Goal: Task Accomplishment & Management: Manage account settings

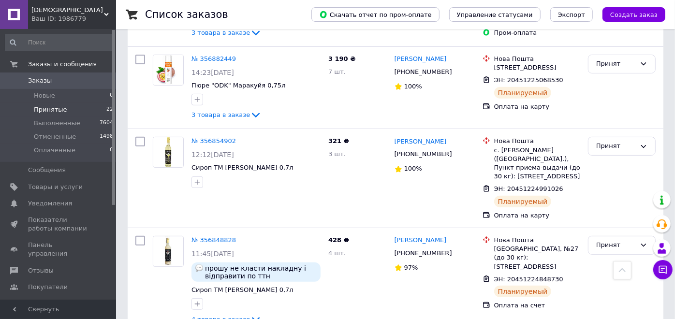
scroll to position [268, 0]
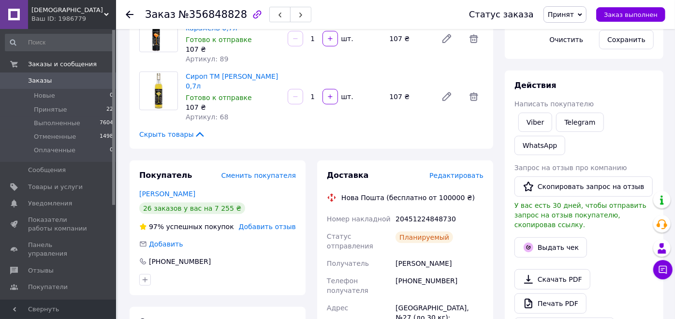
scroll to position [337, 0]
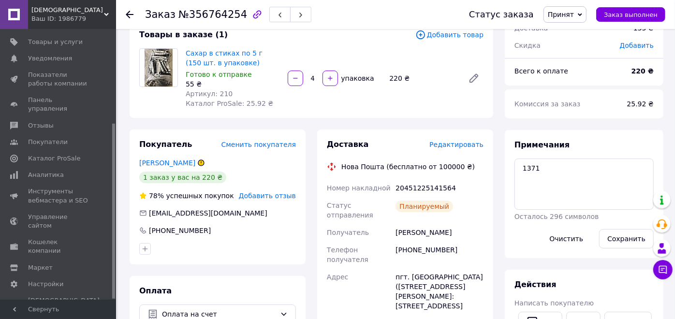
scroll to position [107, 0]
